Goal: Task Accomplishment & Management: Use online tool/utility

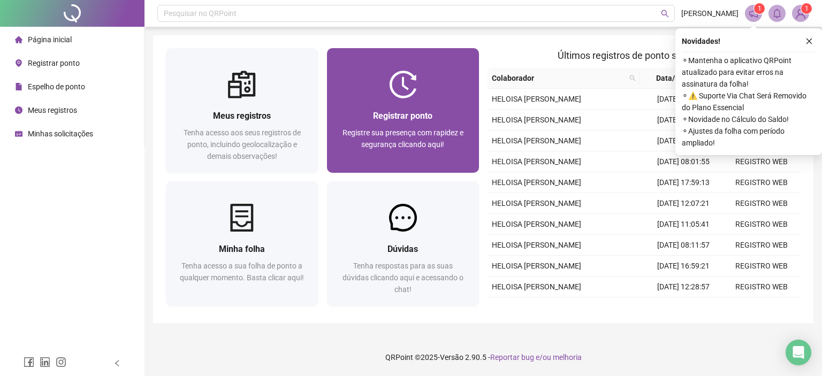
click at [444, 80] on div at bounding box center [403, 85] width 153 height 28
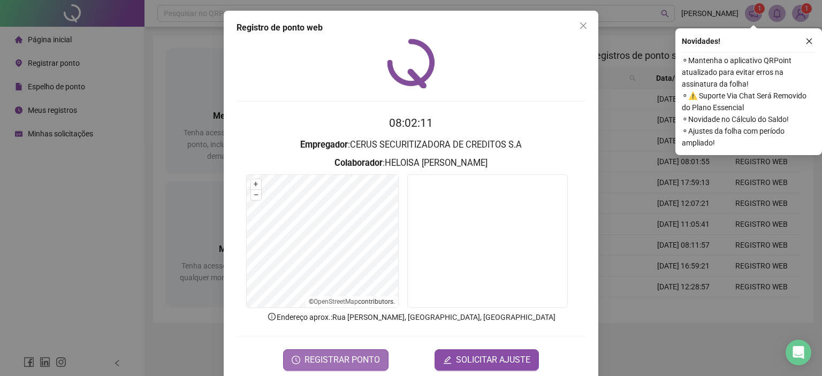
click at [311, 360] on span "REGISTRAR PONTO" at bounding box center [343, 360] width 76 height 13
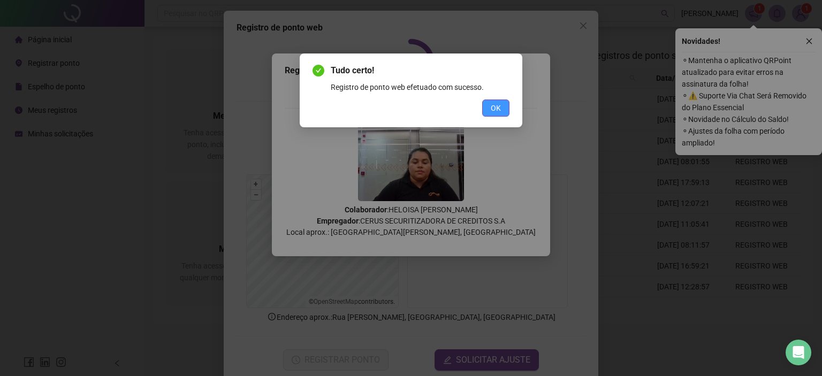
click at [500, 111] on span "OK" at bounding box center [496, 108] width 10 height 12
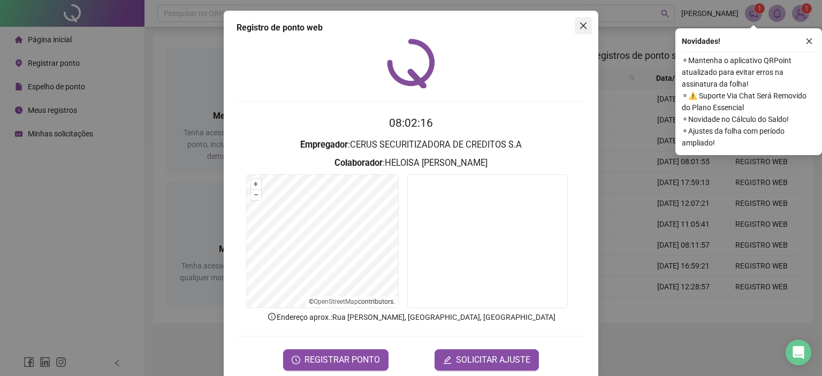
click at [585, 24] on span "Close" at bounding box center [583, 25] width 17 height 9
